Goal: Task Accomplishment & Management: Use online tool/utility

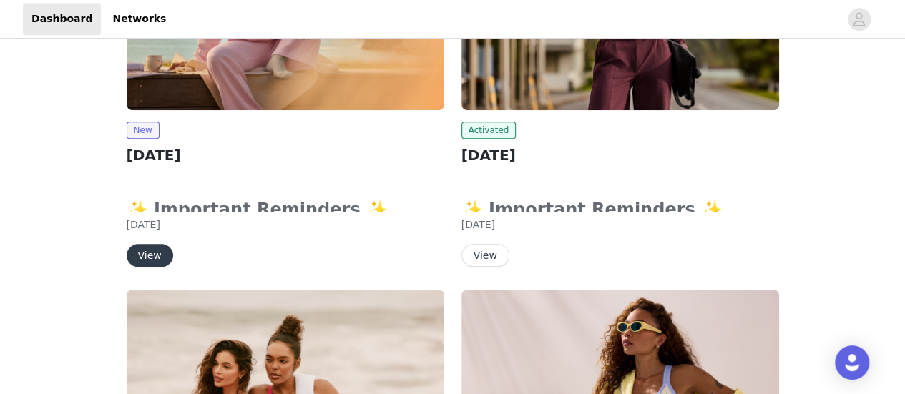
scroll to position [358, 0]
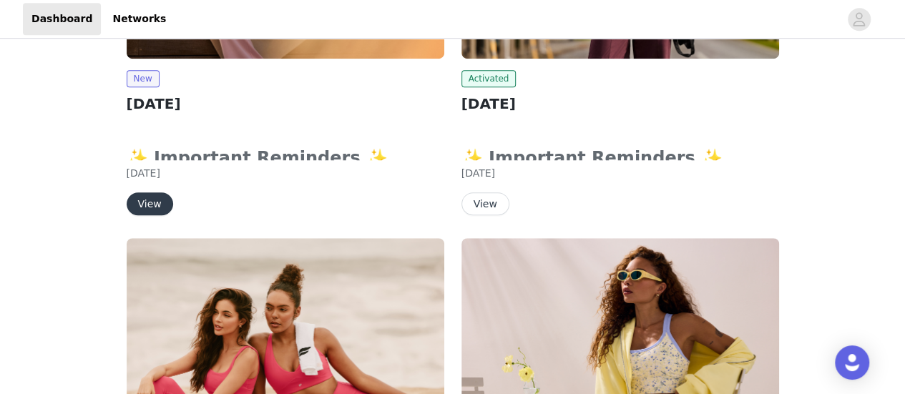
click at [146, 215] on div "New [DATE] ✨ Important Reminders ✨ Submit your order by clicking the "Submit Pr…" at bounding box center [285, 21] width 335 height 418
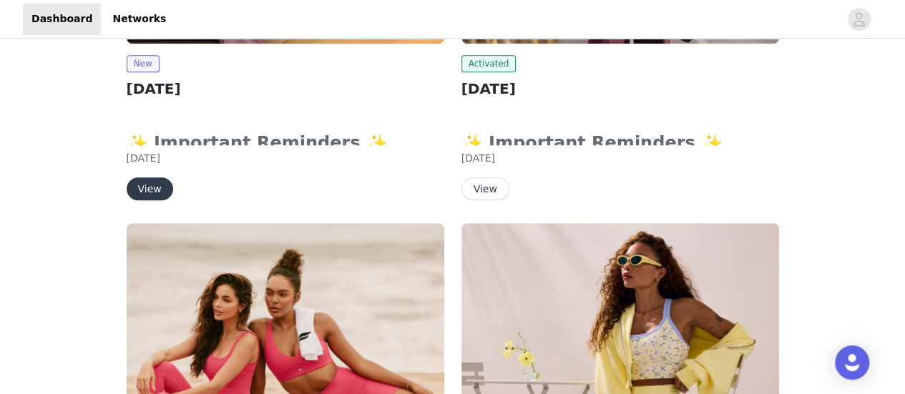
scroll to position [424, 0]
click at [152, 187] on button "View" at bounding box center [150, 188] width 47 height 23
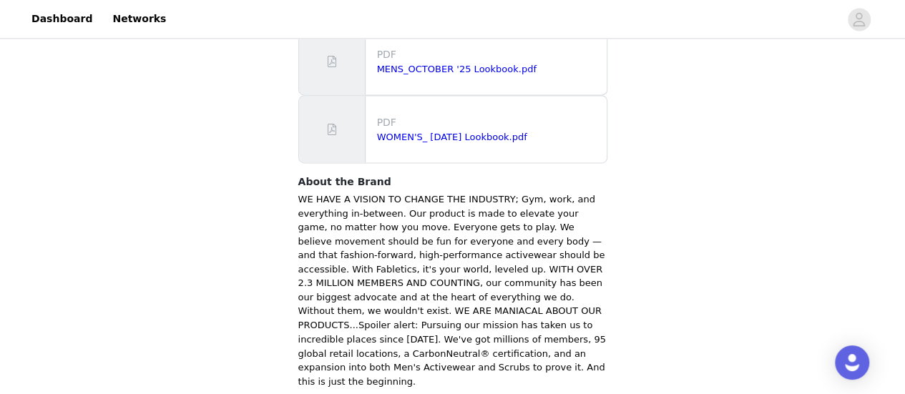
scroll to position [1068, 0]
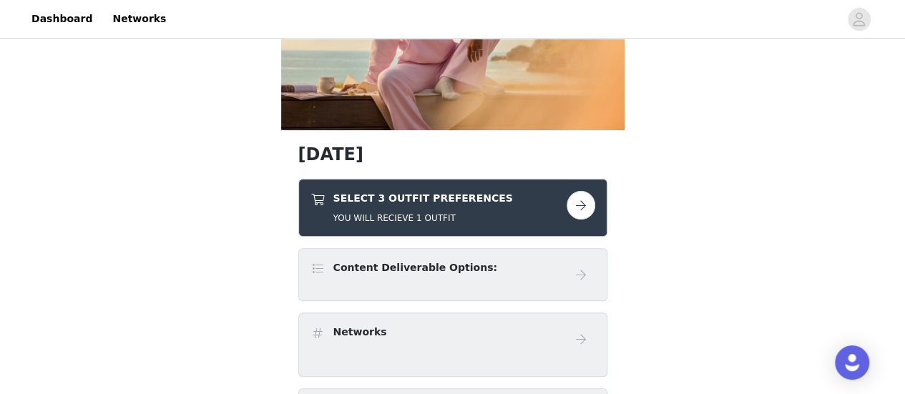
scroll to position [142, 0]
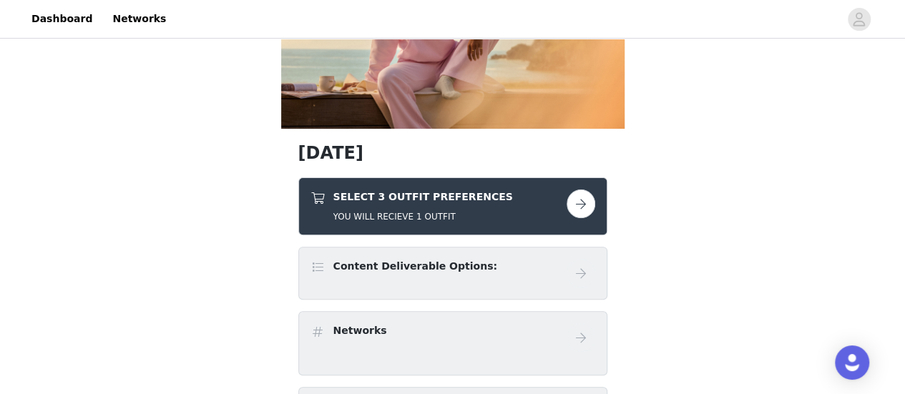
click at [577, 203] on button "button" at bounding box center [581, 204] width 29 height 29
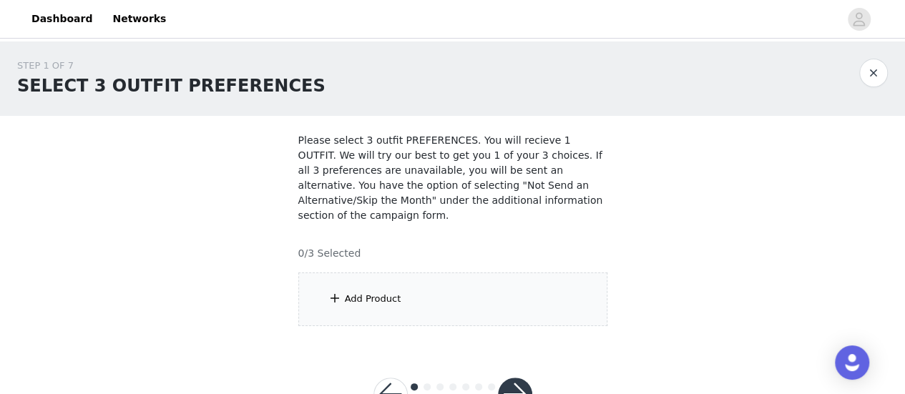
click at [368, 292] on div "Add Product" at bounding box center [373, 299] width 57 height 14
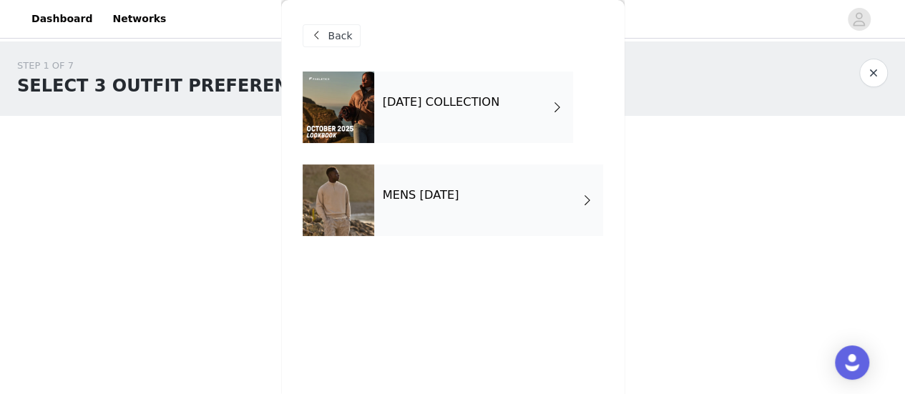
click at [497, 105] on h4 "[DATE] COLLECTION" at bounding box center [441, 102] width 117 height 13
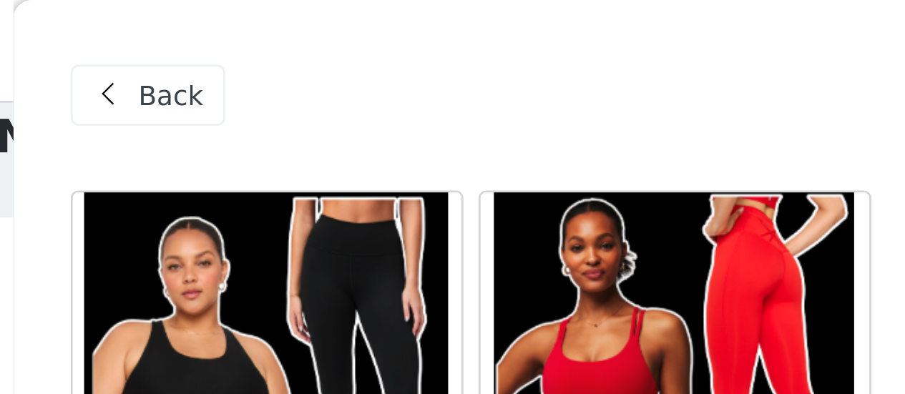
scroll to position [34, 0]
click at [333, 43] on span "Back" at bounding box center [340, 36] width 24 height 15
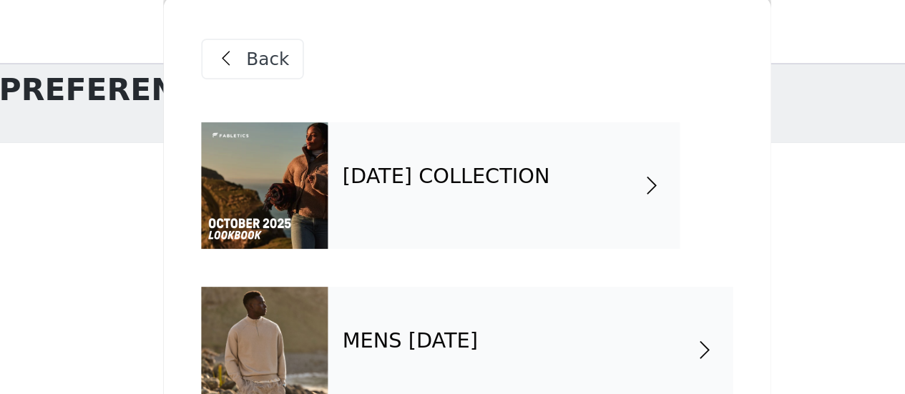
scroll to position [33, 0]
click at [417, 104] on h4 "[DATE] COLLECTION" at bounding box center [441, 102] width 117 height 13
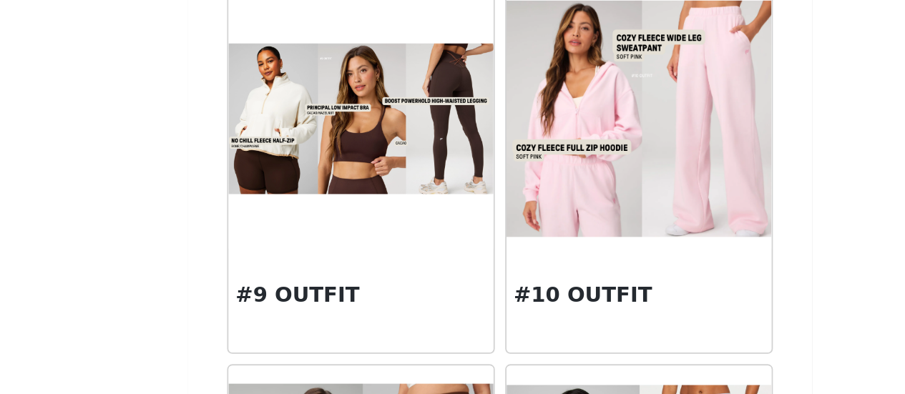
scroll to position [827, 0]
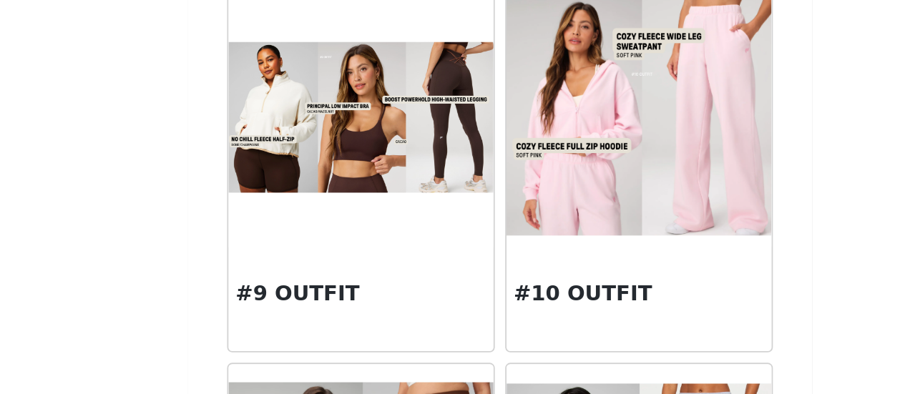
click at [378, 157] on img at bounding box center [376, 146] width 146 height 82
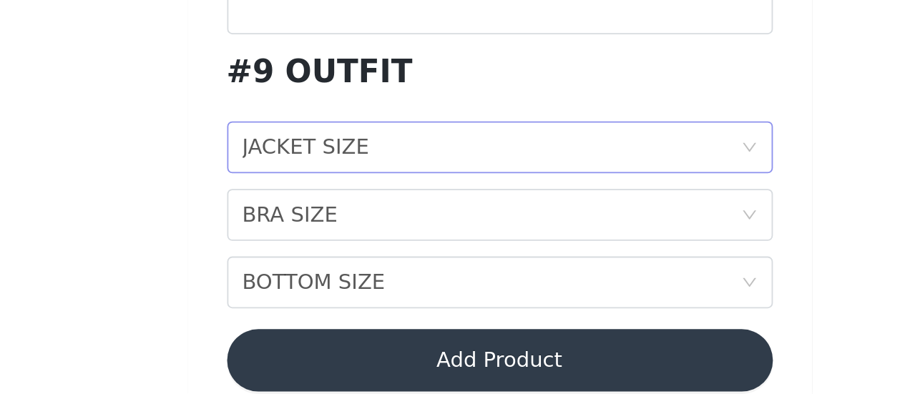
scroll to position [198, 0]
click at [370, 254] on div "JACKET SIZE" at bounding box center [346, 257] width 70 height 27
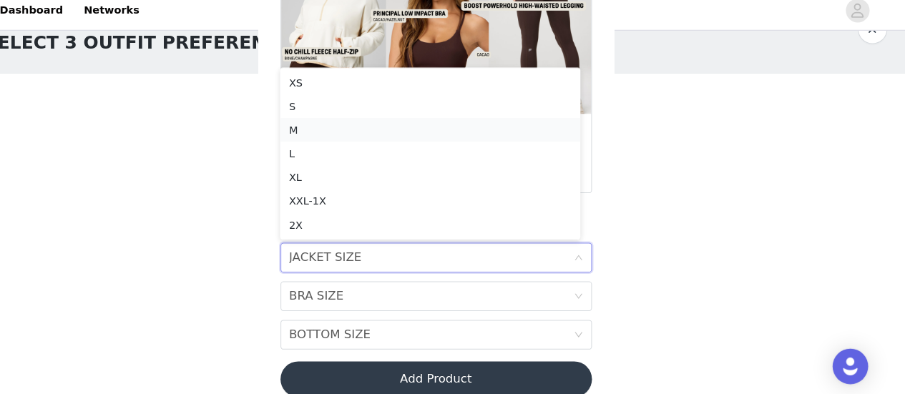
click at [309, 134] on li "M" at bounding box center [447, 134] width 290 height 23
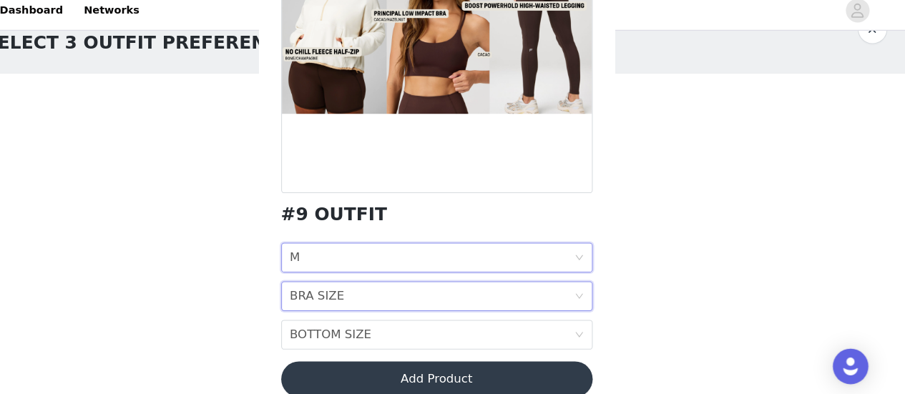
click at [359, 292] on div "BRA SIZE BRA SIZE" at bounding box center [448, 294] width 274 height 27
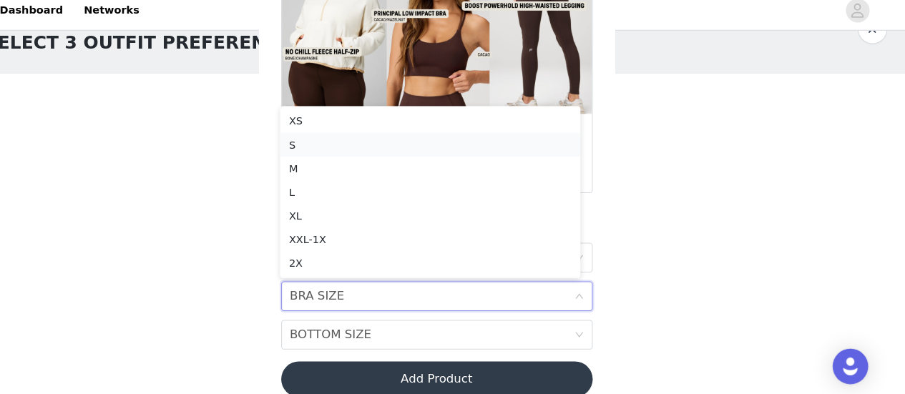
click at [329, 149] on div "S" at bounding box center [447, 149] width 273 height 16
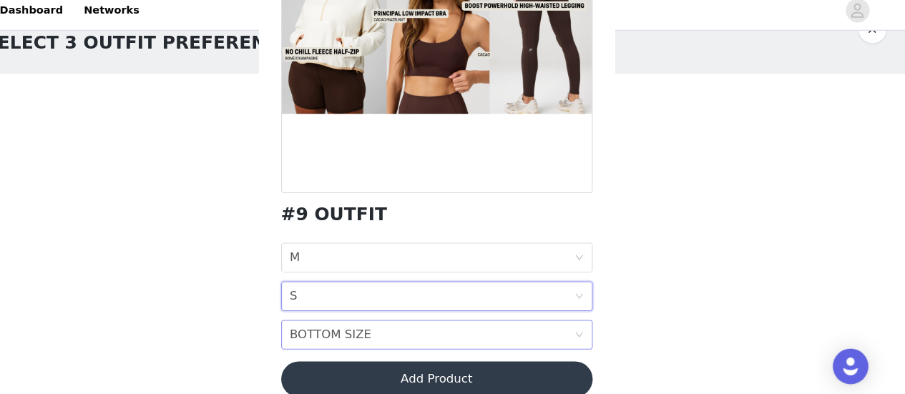
click at [387, 328] on div "BOTTOM SIZE BOTTOM SIZE" at bounding box center [448, 331] width 274 height 27
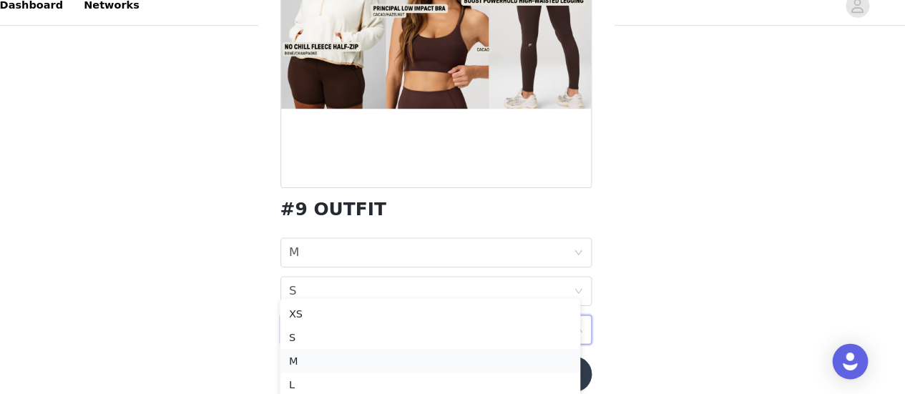
click at [329, 364] on div "M" at bounding box center [447, 362] width 273 height 16
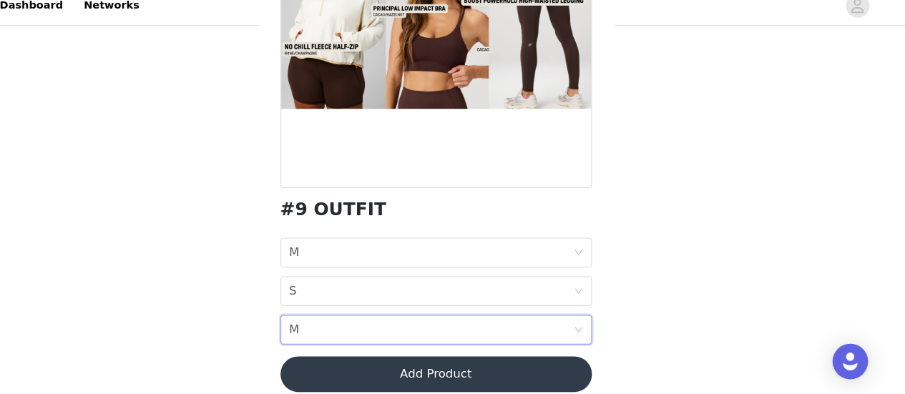
scroll to position [36, 0]
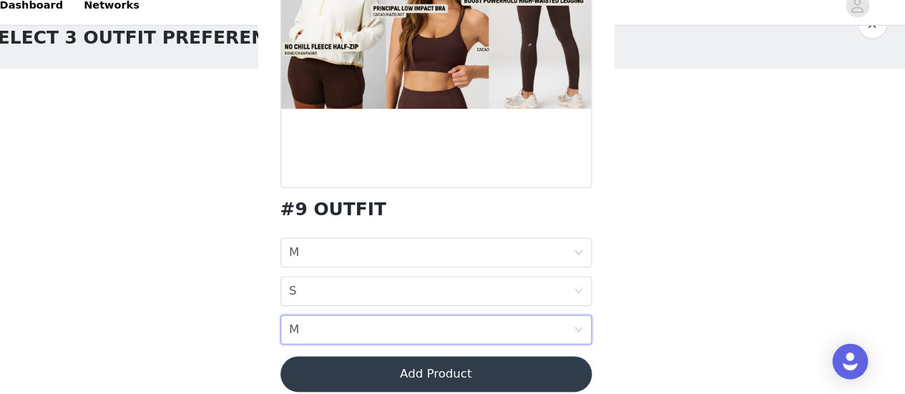
click at [529, 376] on button "Add Product" at bounding box center [453, 375] width 301 height 34
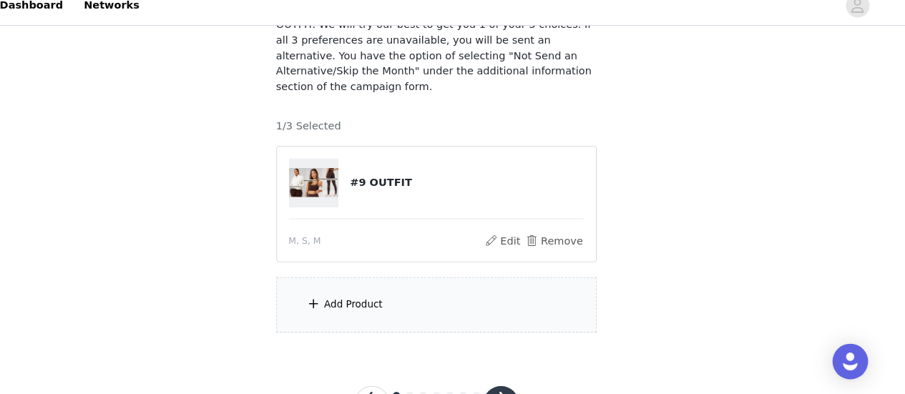
scroll to position [162, 0]
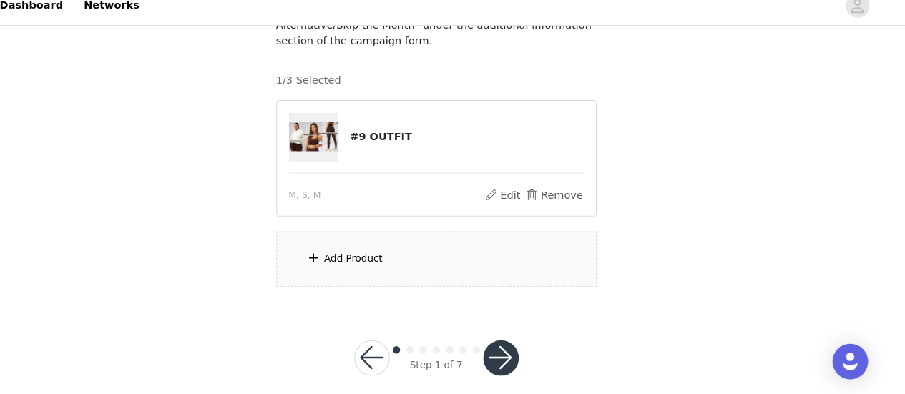
click at [358, 256] on div "Add Product" at bounding box center [373, 263] width 57 height 14
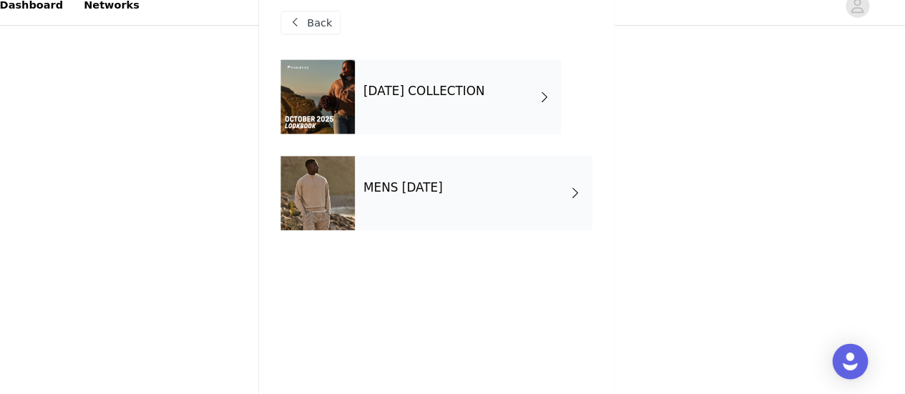
click at [459, 200] on h4 "MENS [DATE]" at bounding box center [421, 195] width 77 height 13
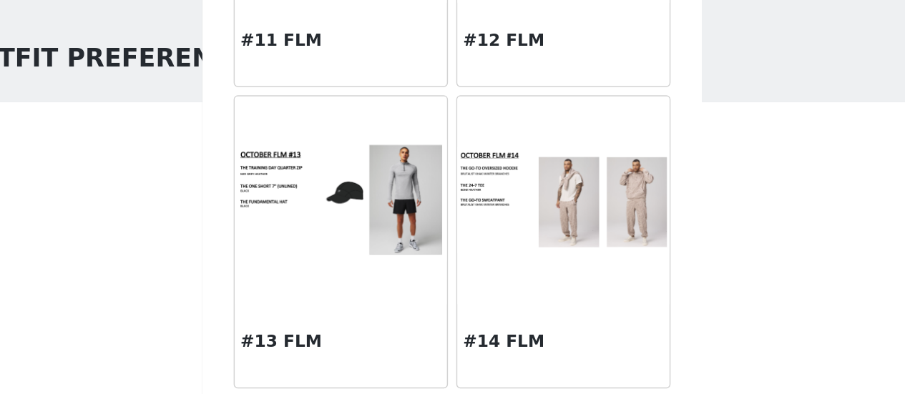
scroll to position [1207, 0]
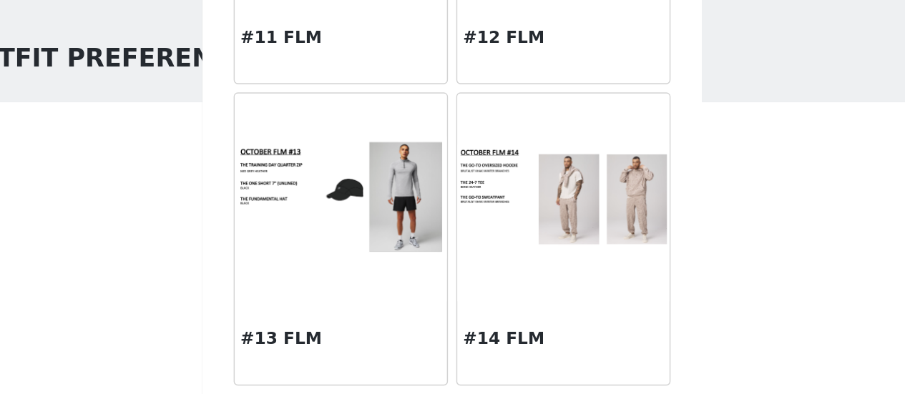
click at [516, 165] on img at bounding box center [530, 181] width 146 height 73
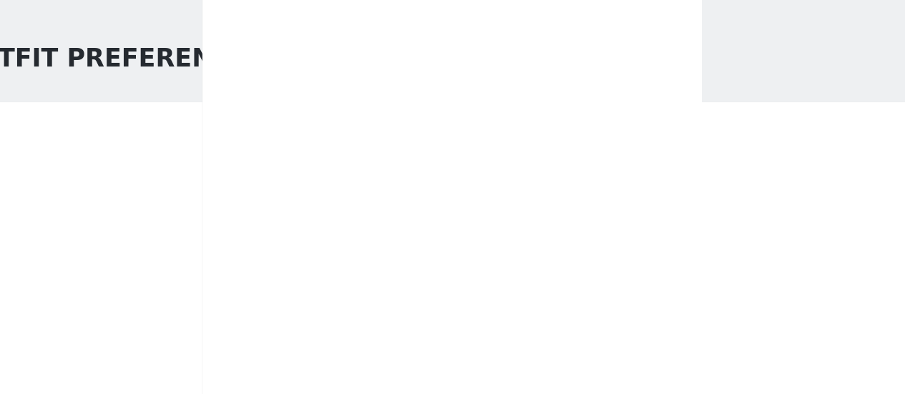
scroll to position [0, 0]
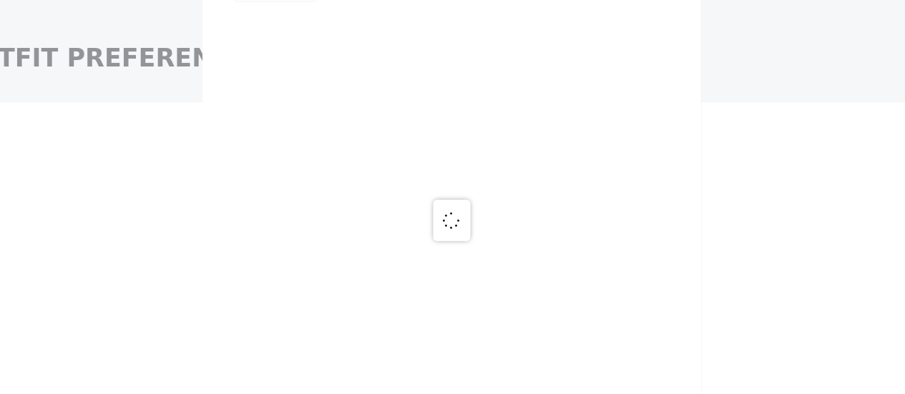
drag, startPoint x: 493, startPoint y: 169, endPoint x: 696, endPoint y: 222, distance: 209.3
click at [696, 222] on div at bounding box center [452, 197] width 905 height 394
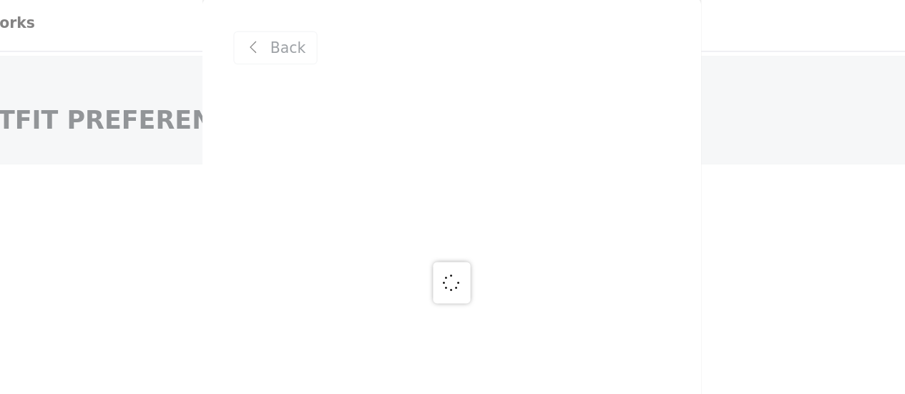
click at [231, 61] on div at bounding box center [452, 197] width 905 height 394
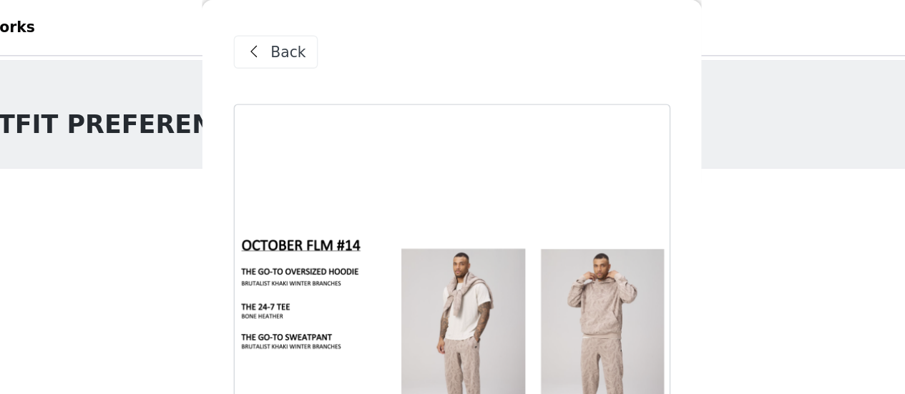
click at [321, 35] on span at bounding box center [316, 35] width 17 height 17
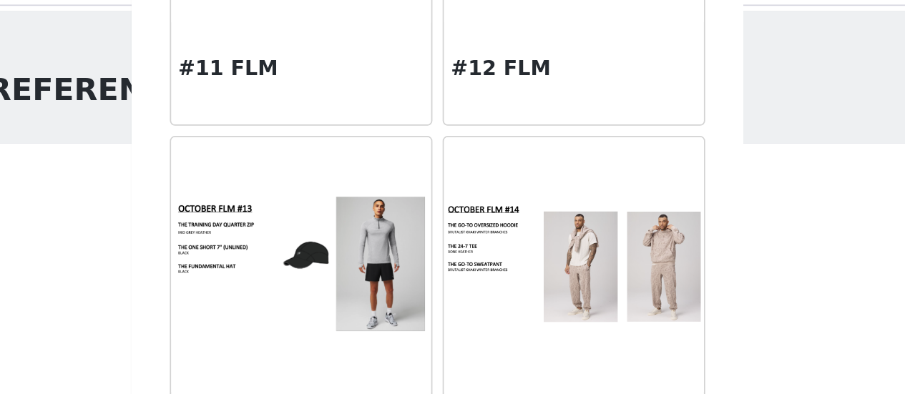
scroll to position [1204, 0]
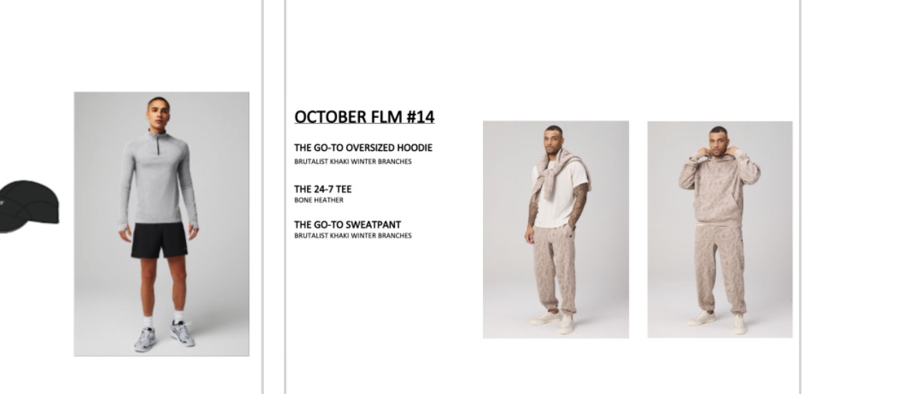
click at [608, 166] on div "Back #1 FLM #2 FLM #3 FLM #4 FLM #5 FLM #6 FLM #8 FLM #9 FLM #10 FLM #7 FLM #11…" at bounding box center [453, 197] width 344 height 394
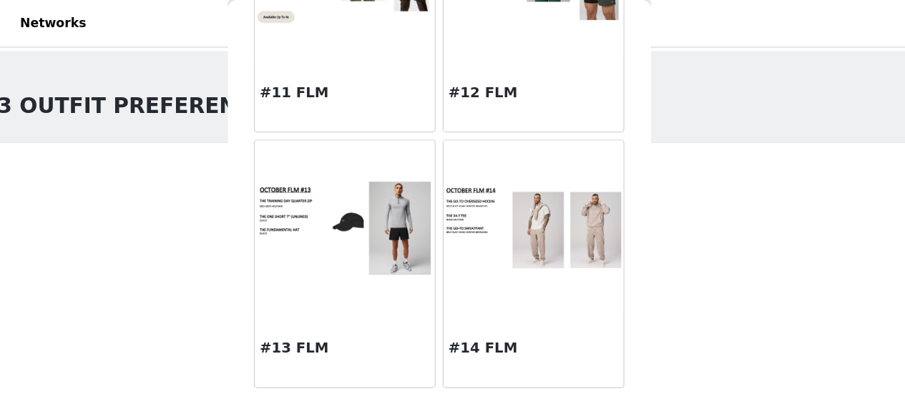
click at [248, 18] on div at bounding box center [507, 19] width 665 height 32
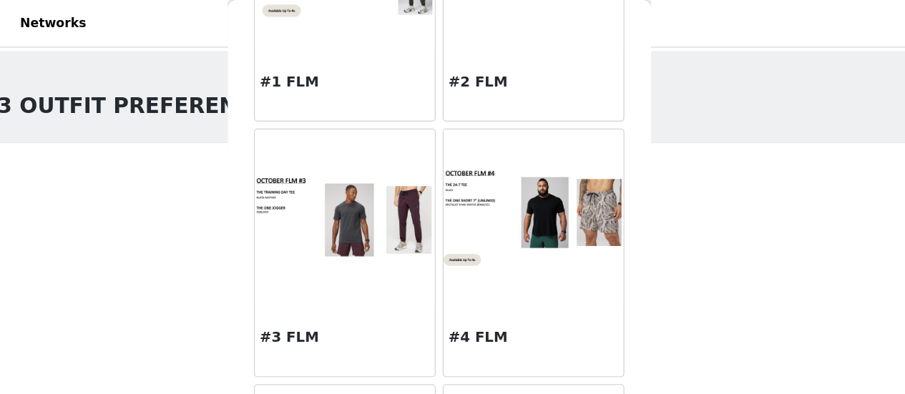
scroll to position [0, 0]
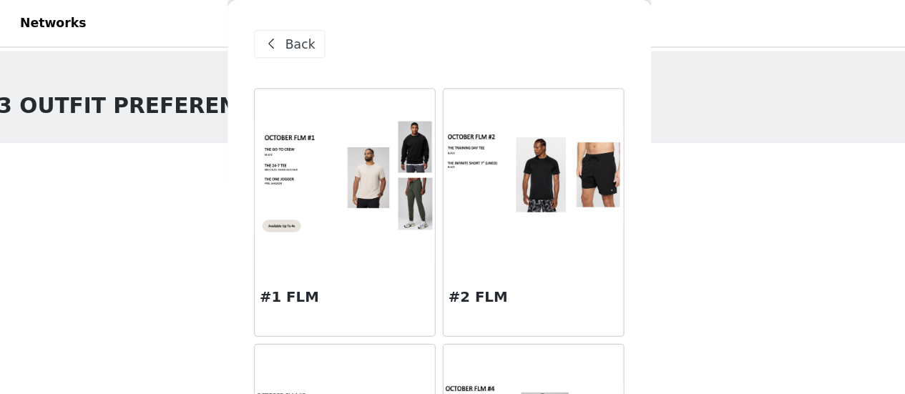
click at [317, 36] on span at bounding box center [316, 35] width 17 height 17
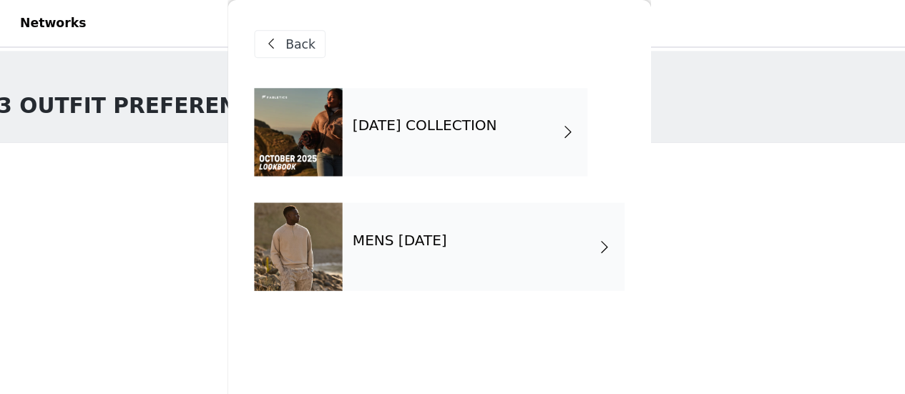
click at [338, 31] on span "Back" at bounding box center [340, 36] width 24 height 15
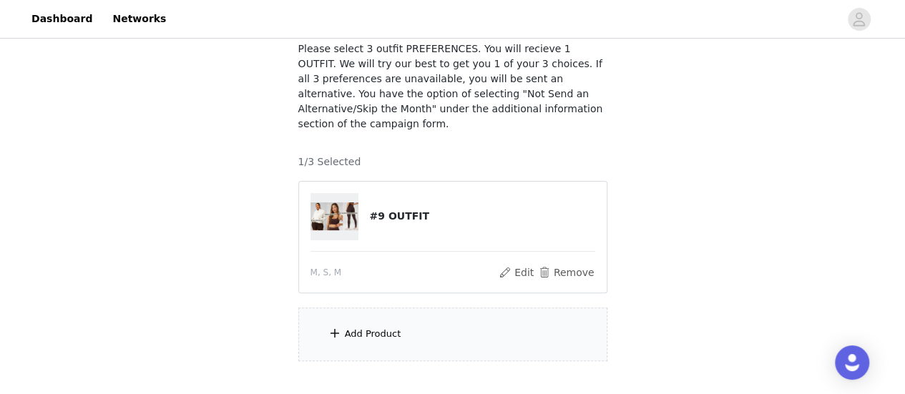
scroll to position [162, 0]
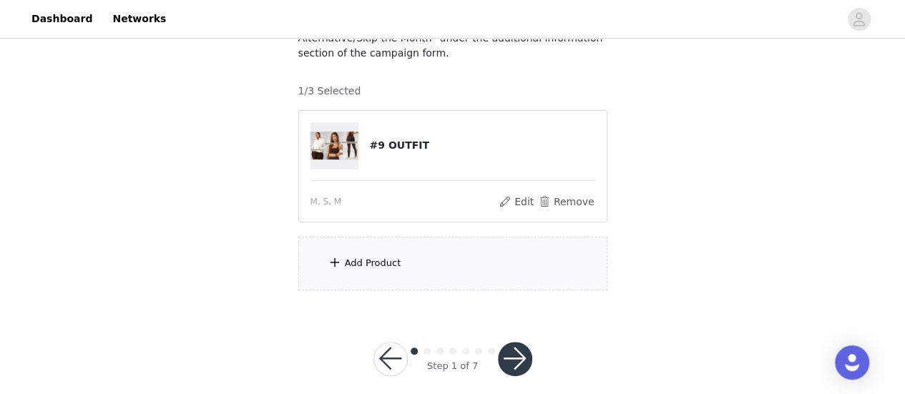
click at [396, 342] on button "button" at bounding box center [391, 359] width 34 height 34
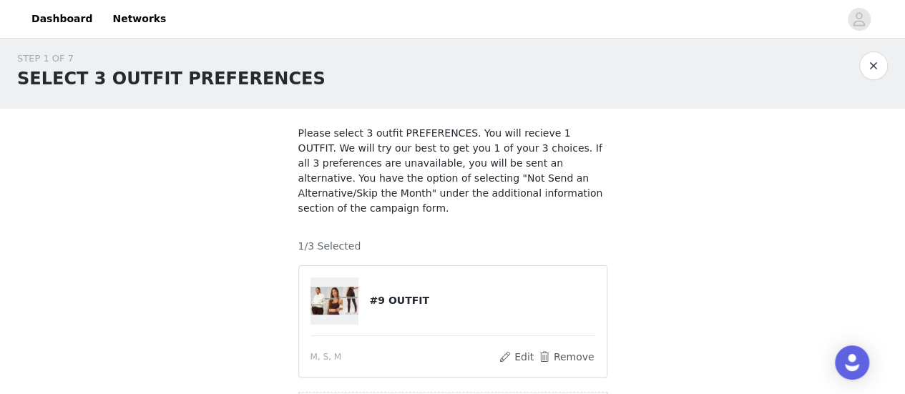
scroll to position [0, 0]
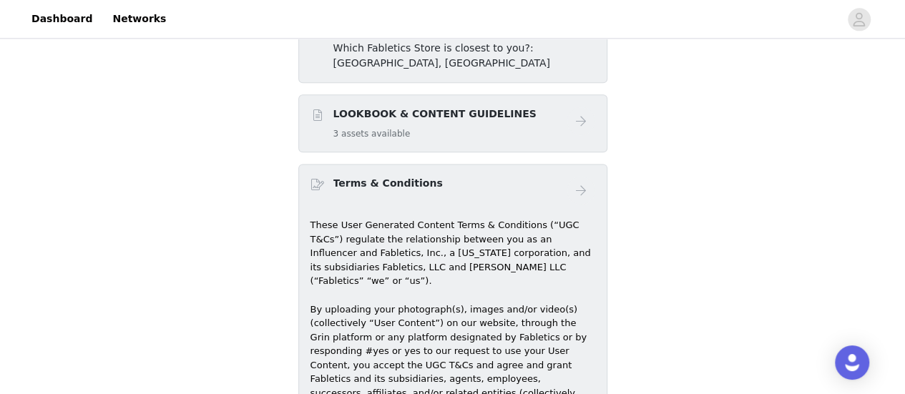
scroll to position [857, 0]
click at [424, 119] on div "LOOKBOOK & CONTENT GUIDELINES 3 assets available" at bounding box center [434, 124] width 203 height 34
click at [375, 117] on h4 "LOOKBOOK & CONTENT GUIDELINES" at bounding box center [434, 114] width 203 height 15
